Goal: Browse casually

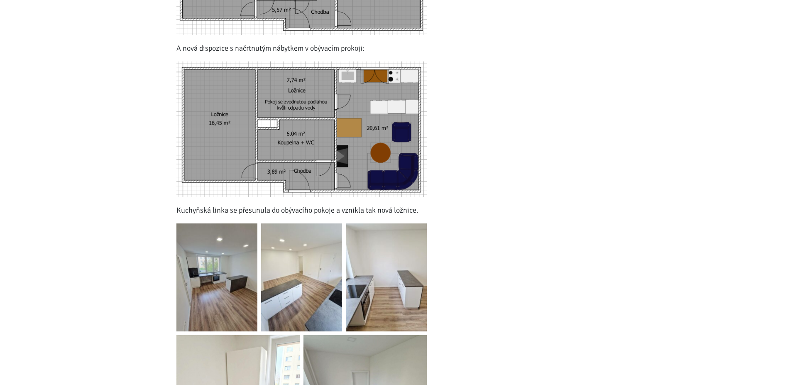
scroll to position [720, 0]
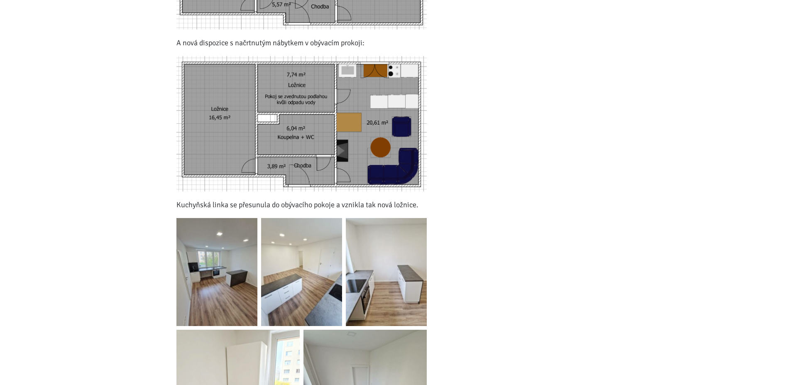
click at [209, 266] on img at bounding box center [216, 272] width 81 height 108
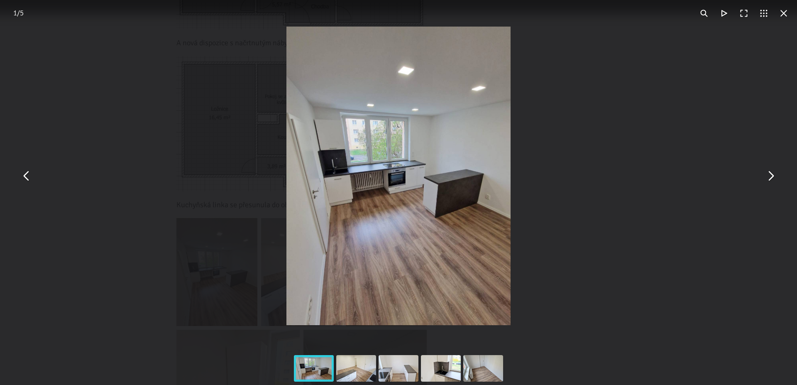
click at [774, 179] on button "You can close this modal content with the ESC key" at bounding box center [771, 176] width 20 height 20
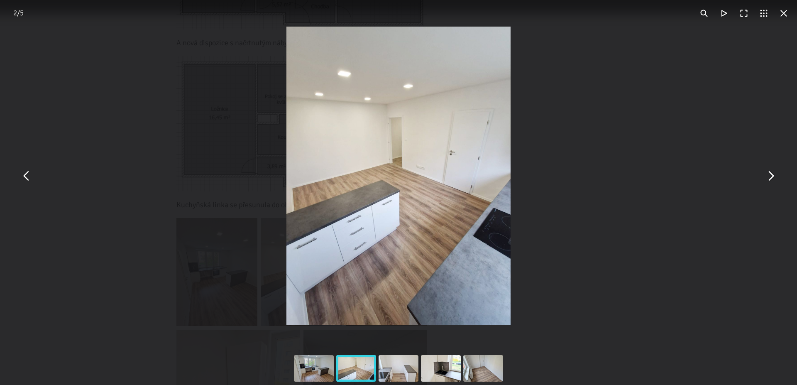
click at [774, 179] on button "You can close this modal content with the ESC key" at bounding box center [771, 176] width 20 height 20
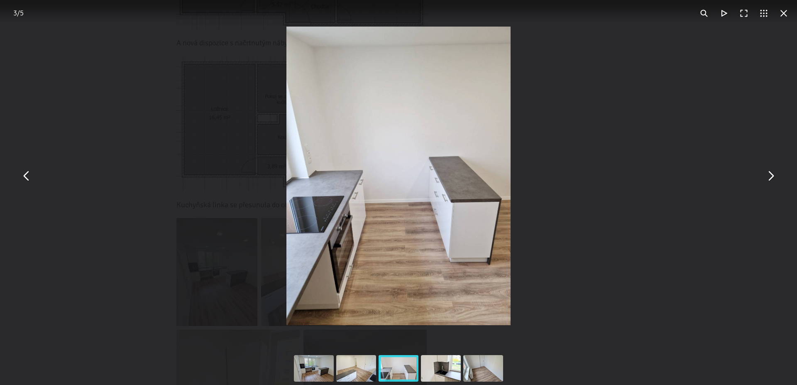
click at [774, 179] on button "You can close this modal content with the ESC key" at bounding box center [771, 176] width 20 height 20
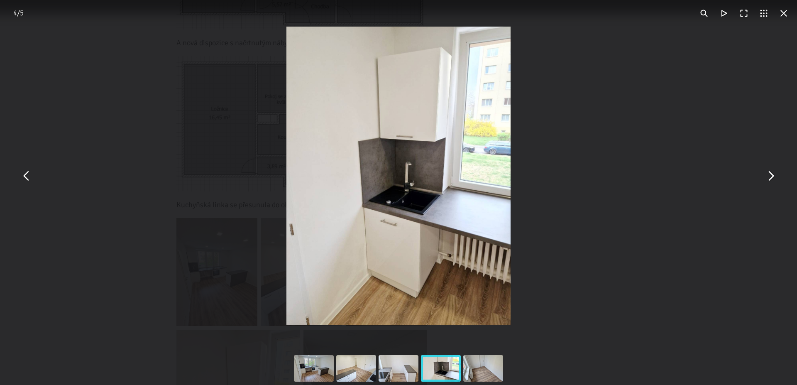
click at [774, 179] on button "You can close this modal content with the ESC key" at bounding box center [771, 176] width 20 height 20
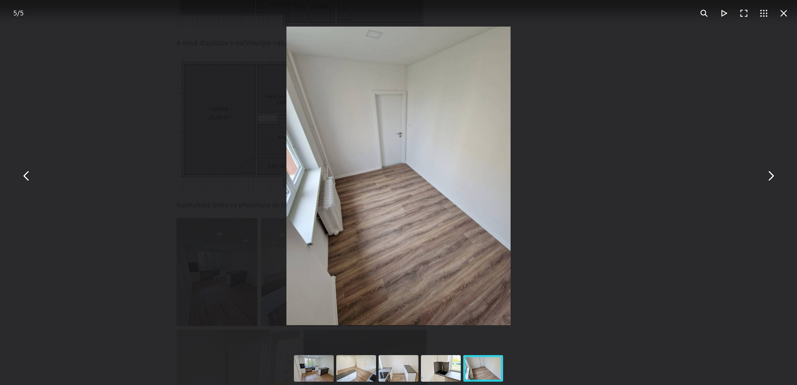
click at [774, 179] on button "You can close this modal content with the ESC key" at bounding box center [771, 176] width 20 height 20
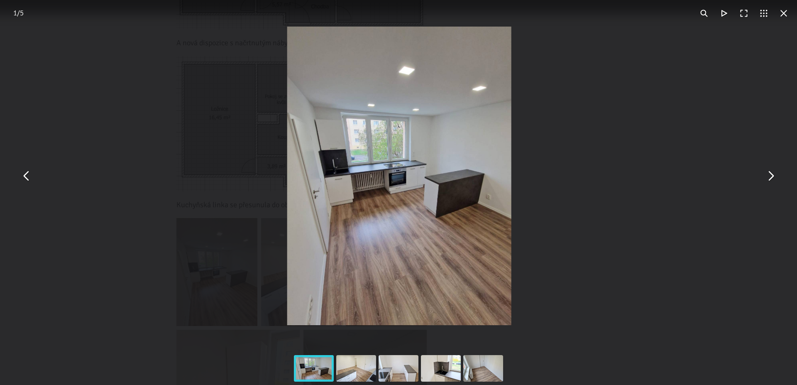
click at [774, 179] on button "You can close this modal content with the ESC key" at bounding box center [771, 176] width 20 height 20
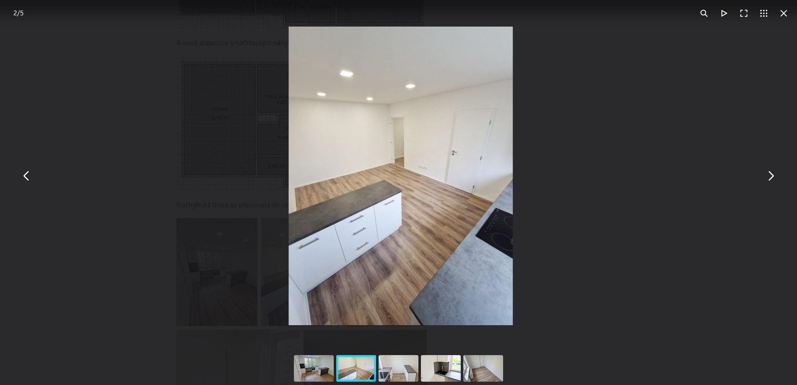
click at [774, 179] on button "You can close this modal content with the ESC key" at bounding box center [771, 176] width 20 height 20
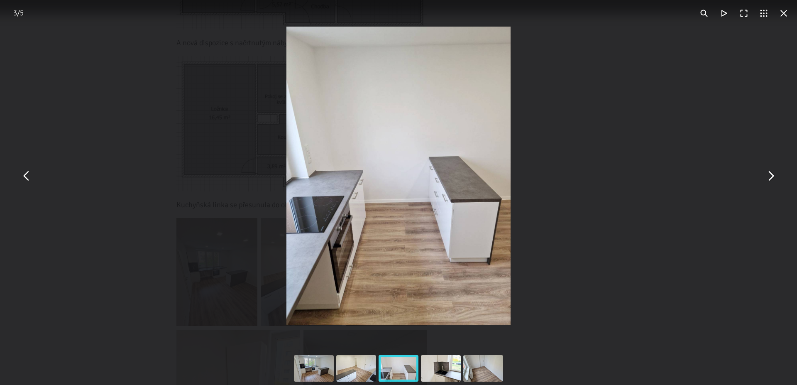
click at [774, 179] on button "You can close this modal content with the ESC key" at bounding box center [771, 176] width 20 height 20
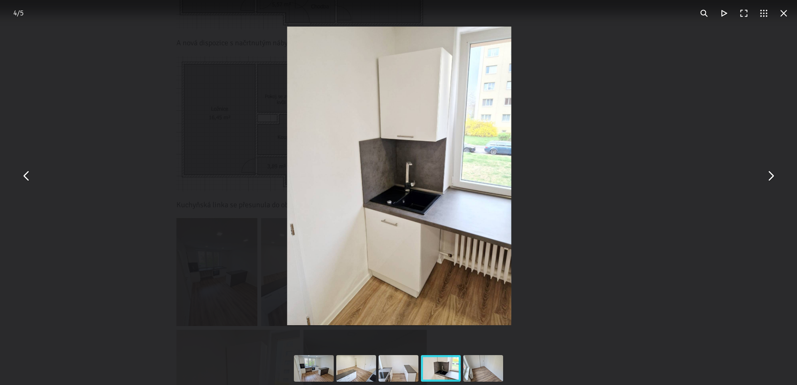
click at [771, 176] on button "You can close this modal content with the ESC key" at bounding box center [771, 176] width 20 height 20
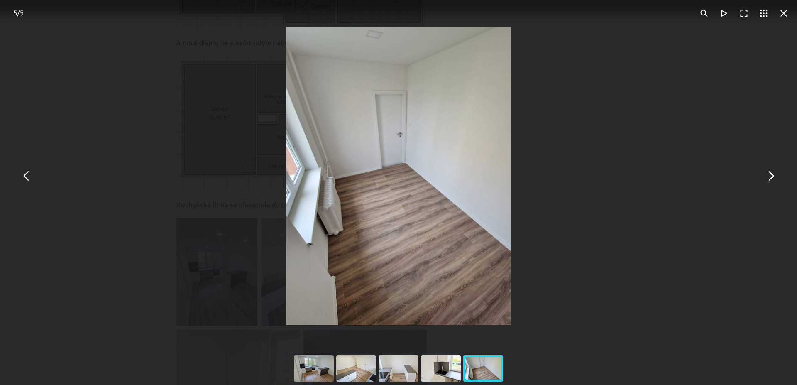
click at [789, 13] on button "You can close this modal content with the ESC key" at bounding box center [784, 13] width 20 height 20
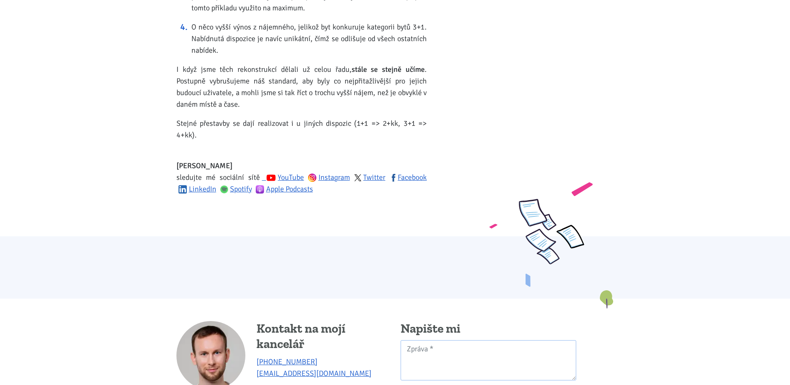
scroll to position [1483, 0]
